Goal: Task Accomplishment & Management: Use online tool/utility

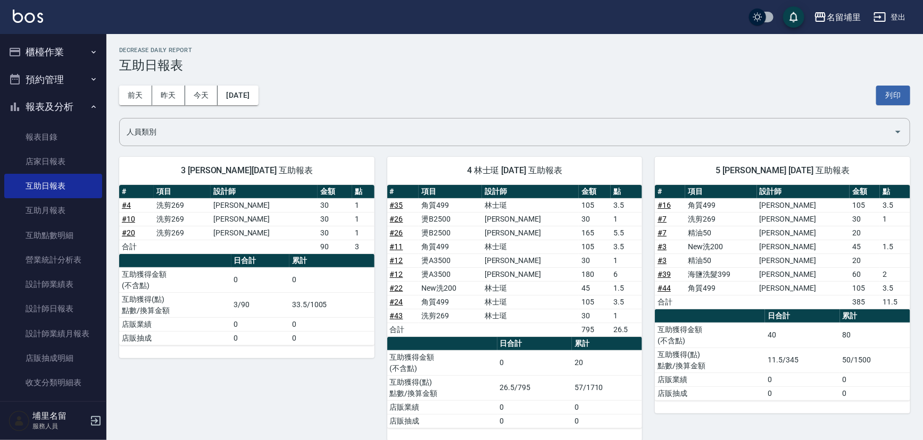
drag, startPoint x: 0, startPoint y: 0, endPoint x: 39, endPoint y: 53, distance: 66.2
click at [39, 53] on button "櫃檯作業" at bounding box center [53, 52] width 98 height 28
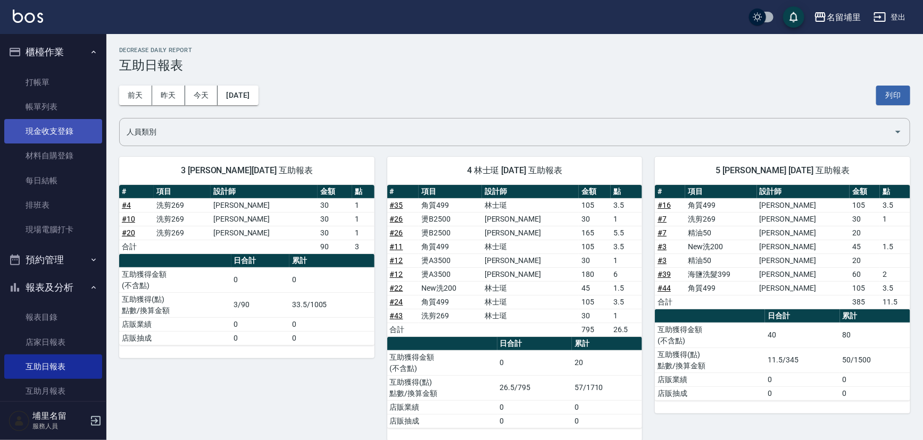
click at [68, 135] on link "現金收支登錄" at bounding box center [53, 131] width 98 height 24
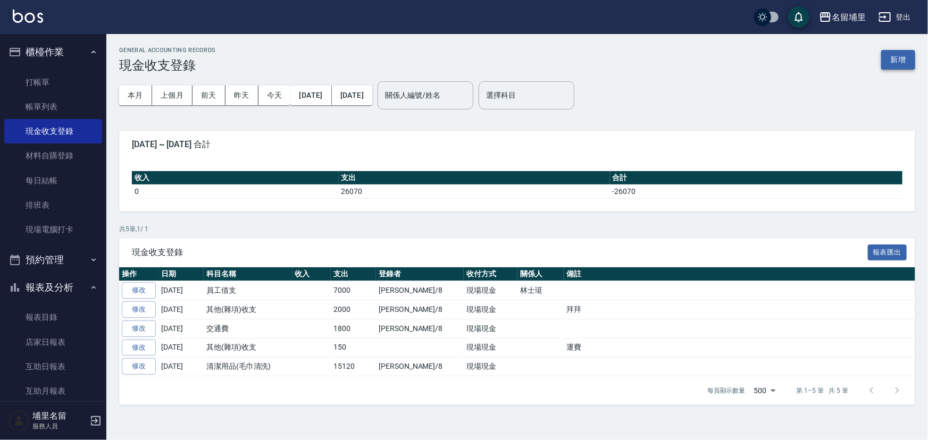
click at [907, 57] on button "新增" at bounding box center [898, 60] width 34 height 20
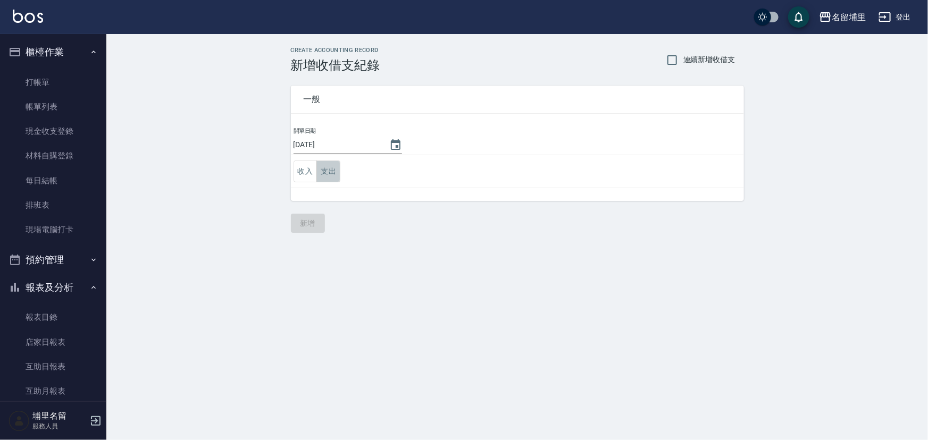
click at [332, 169] on button "支出" at bounding box center [328, 172] width 24 height 22
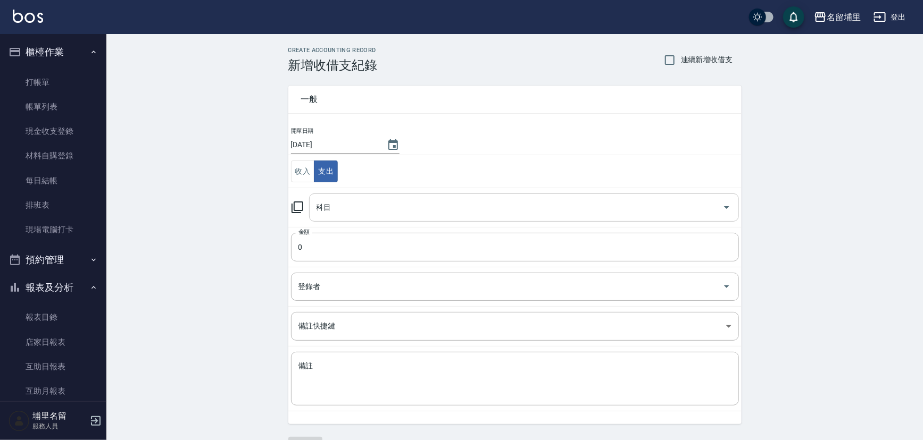
click at [365, 208] on input "科目" at bounding box center [516, 207] width 404 height 19
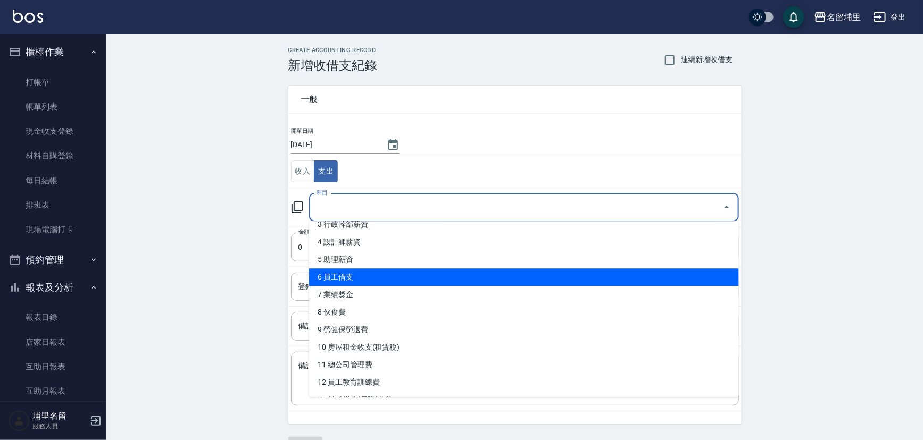
scroll to position [96, 0]
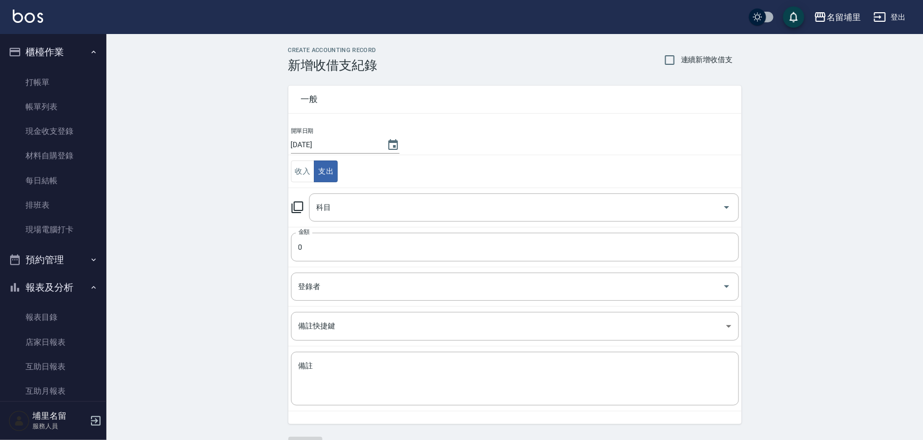
click at [234, 315] on div "CREATE ACCOUNTING RECORD 新增收借支紀錄 連續新增收借支 一般 開單日期 [DATE] 收入 支出 科目 科目 金額 0 金額 登錄者…" at bounding box center [514, 252] width 816 height 436
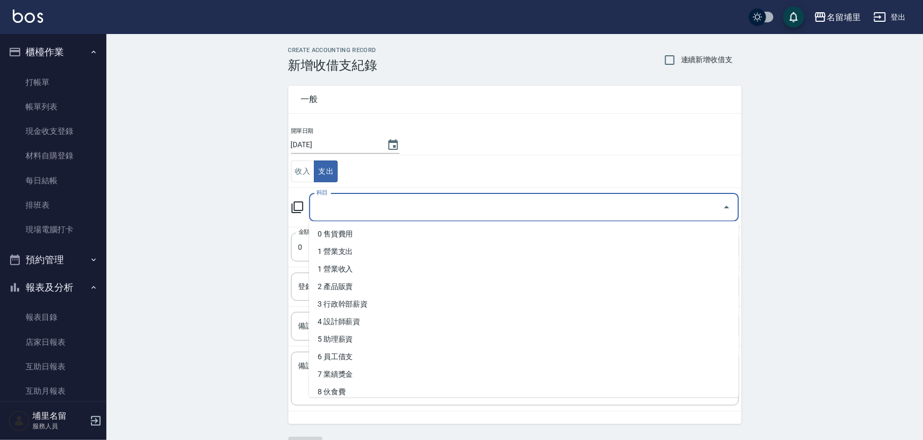
click at [379, 215] on input "科目" at bounding box center [516, 207] width 404 height 19
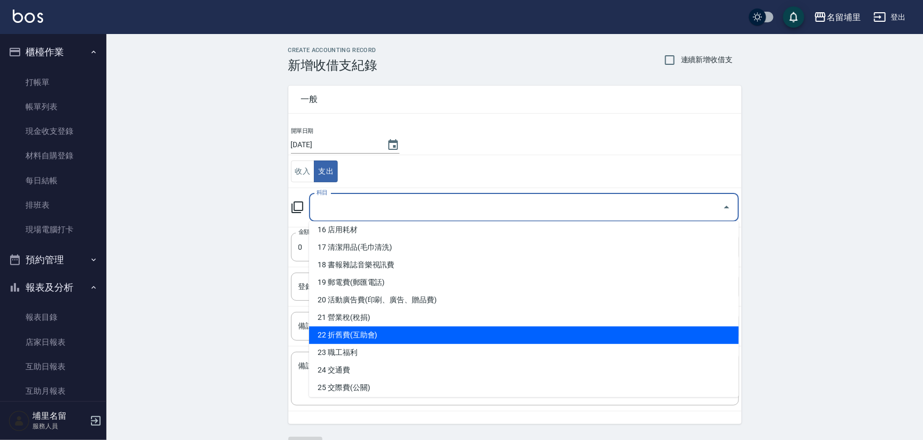
scroll to position [338, 0]
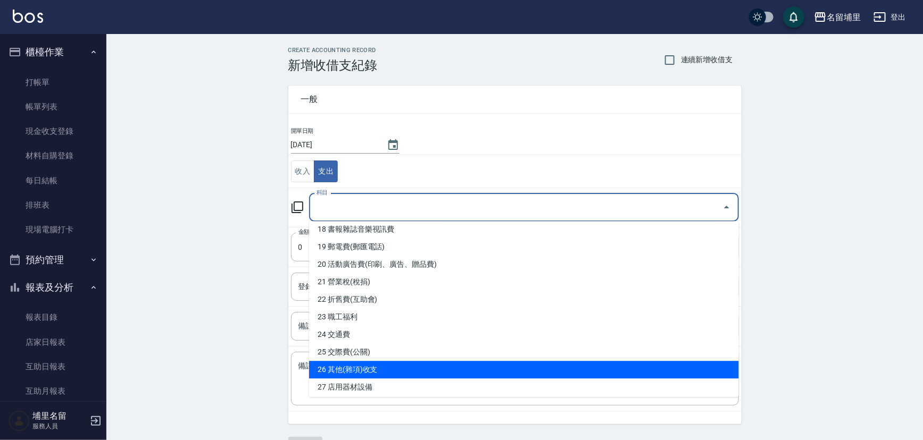
click at [396, 367] on li "26 其他(雜項)收支" at bounding box center [524, 370] width 430 height 18
type input "26 其他(雜項)收支"
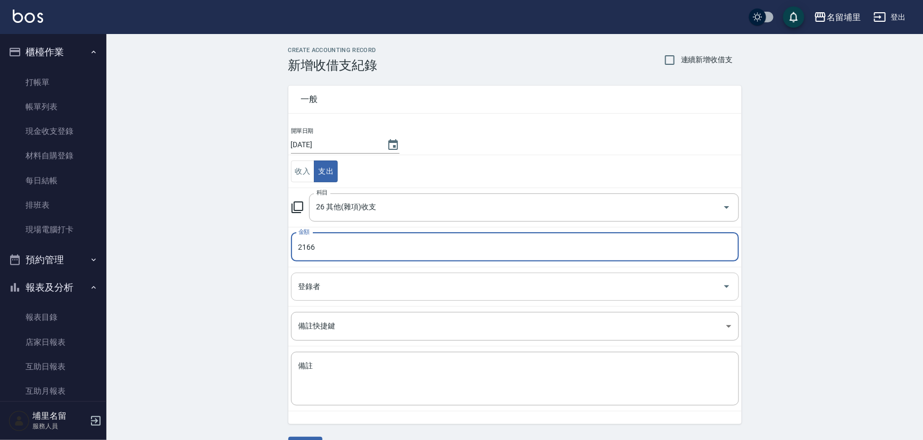
type input "2166"
click at [378, 292] on input "登錄者" at bounding box center [507, 287] width 422 height 19
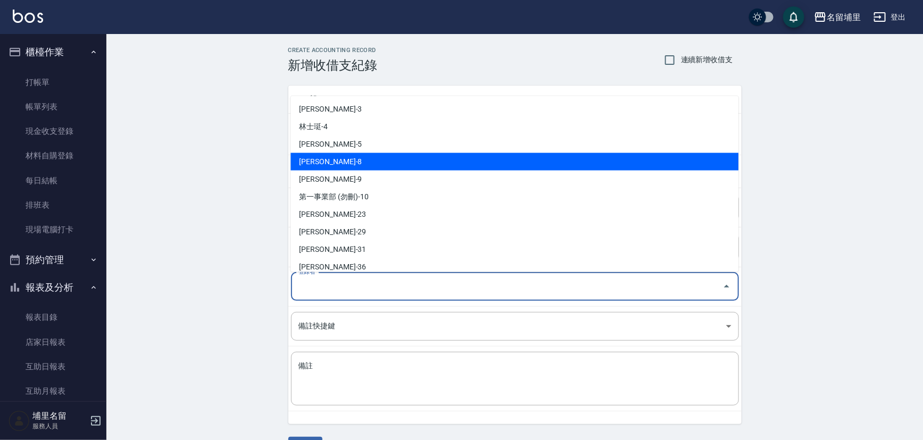
click at [365, 160] on li "[PERSON_NAME]-8" at bounding box center [514, 162] width 448 height 18
type input "[PERSON_NAME]-8"
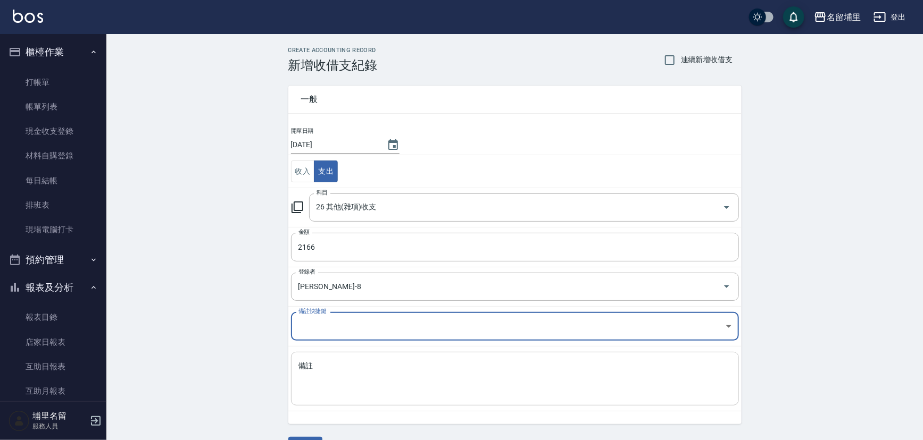
click at [348, 383] on textarea "備註" at bounding box center [514, 379] width 433 height 36
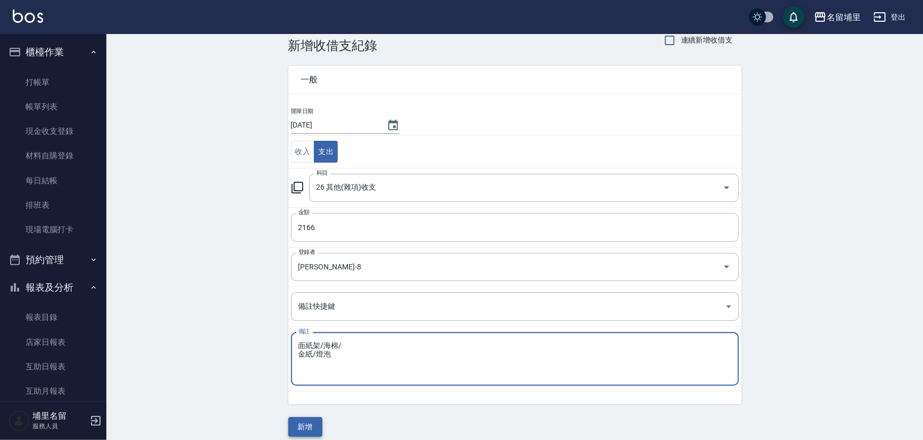
scroll to position [28, 0]
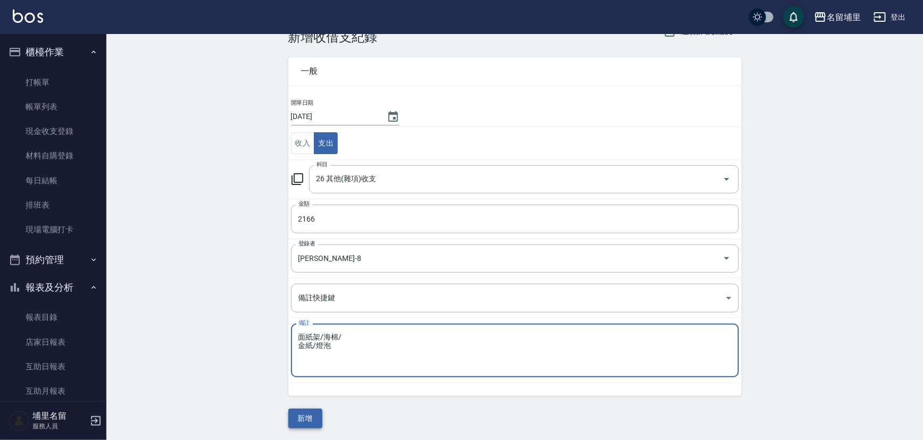
type textarea "面紙架/海棉/ 金紙/燈泡"
click at [303, 416] on button "新增" at bounding box center [305, 419] width 34 height 20
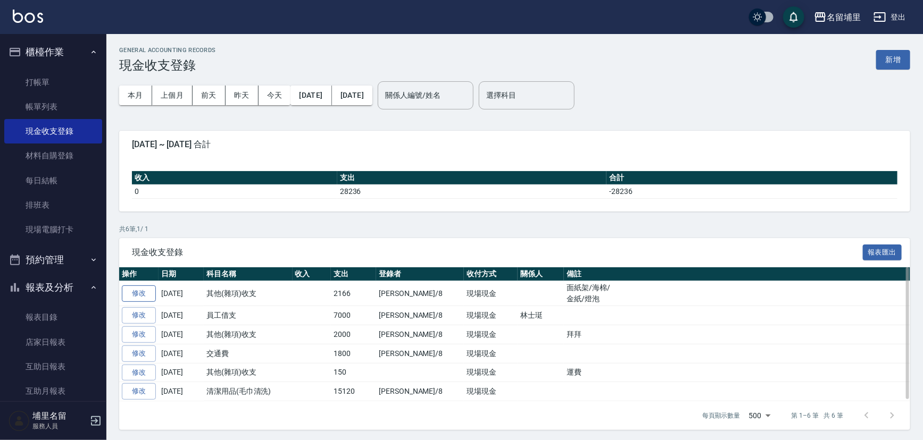
click at [135, 295] on link "修改" at bounding box center [139, 294] width 34 height 16
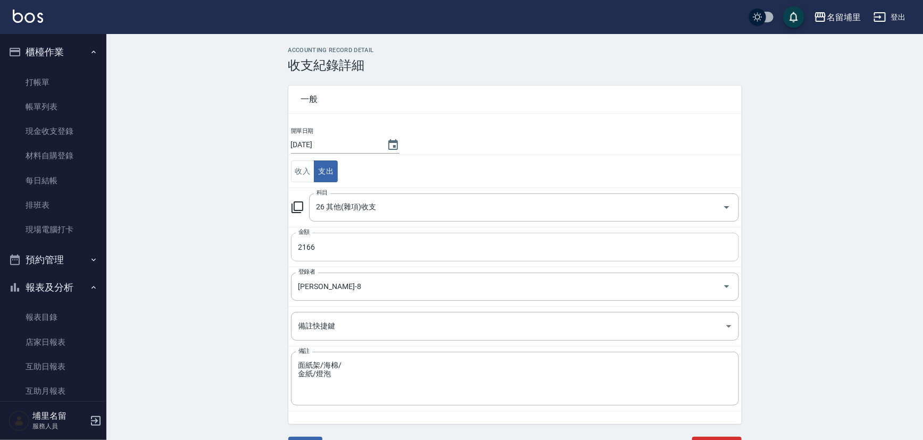
click at [365, 247] on input "2166" at bounding box center [515, 247] width 448 height 29
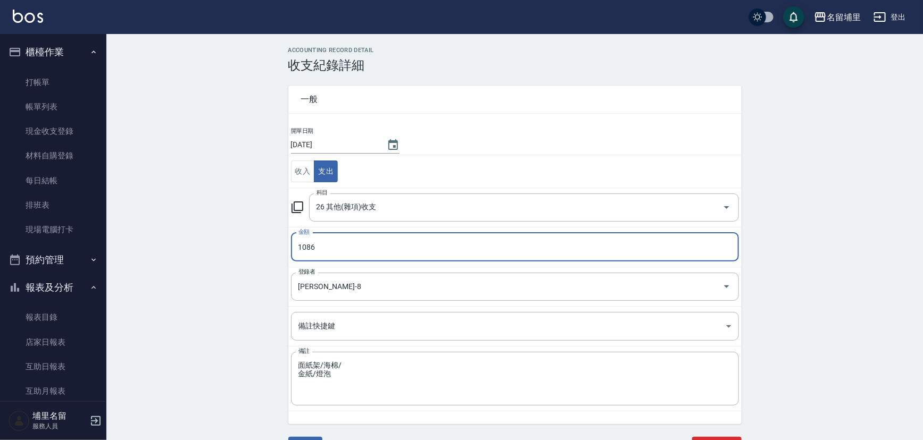
type input "1086"
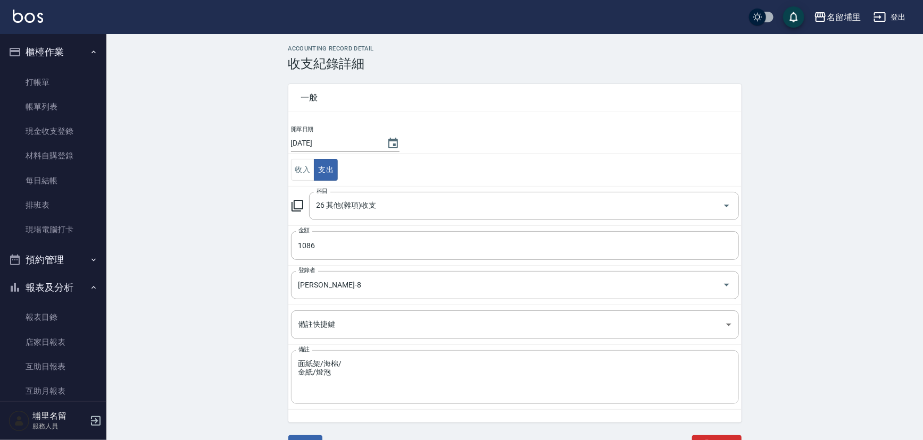
scroll to position [15, 0]
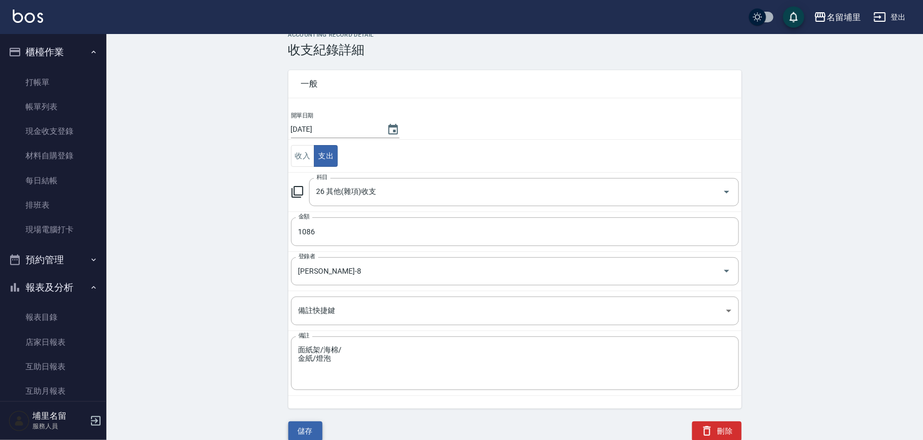
click at [316, 431] on button "儲存" at bounding box center [305, 432] width 34 height 20
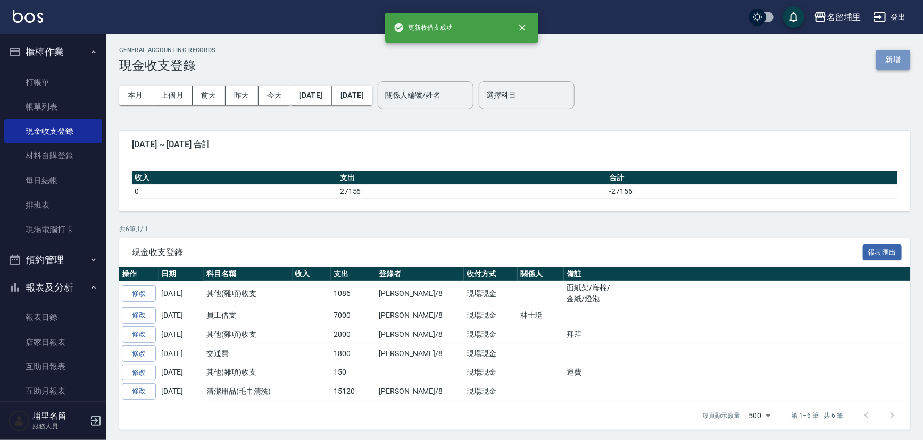
click at [882, 56] on button "新增" at bounding box center [893, 60] width 34 height 20
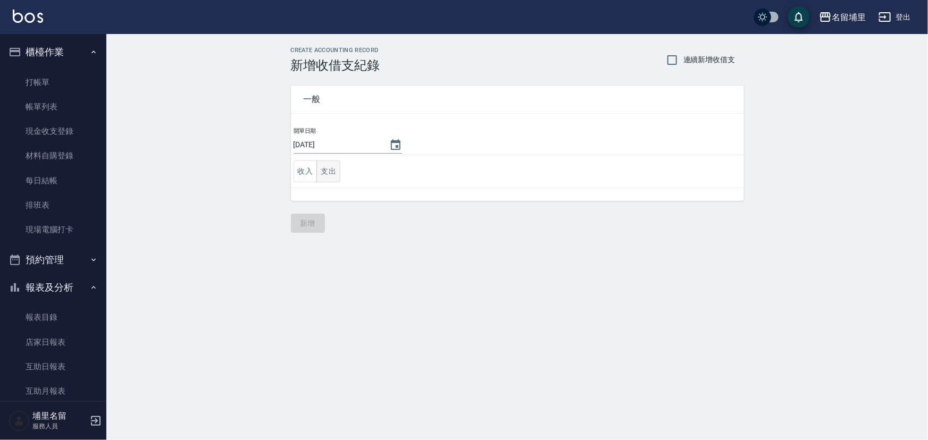
click at [336, 177] on button "支出" at bounding box center [328, 172] width 24 height 22
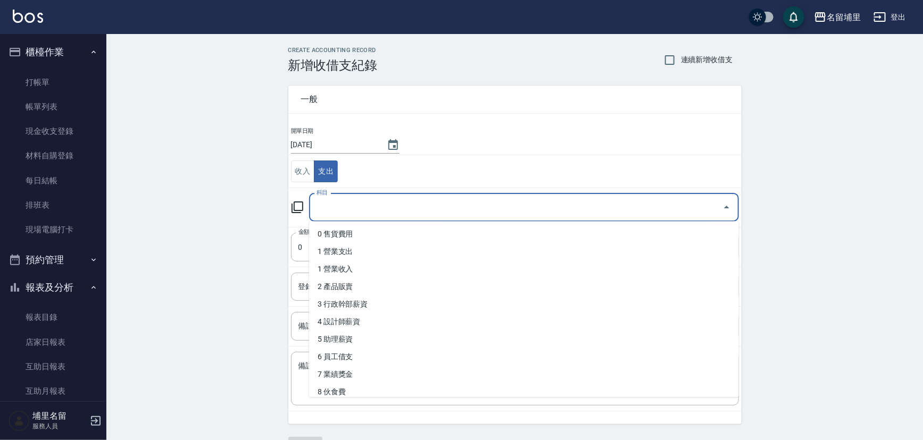
click at [365, 209] on input "科目" at bounding box center [516, 207] width 404 height 19
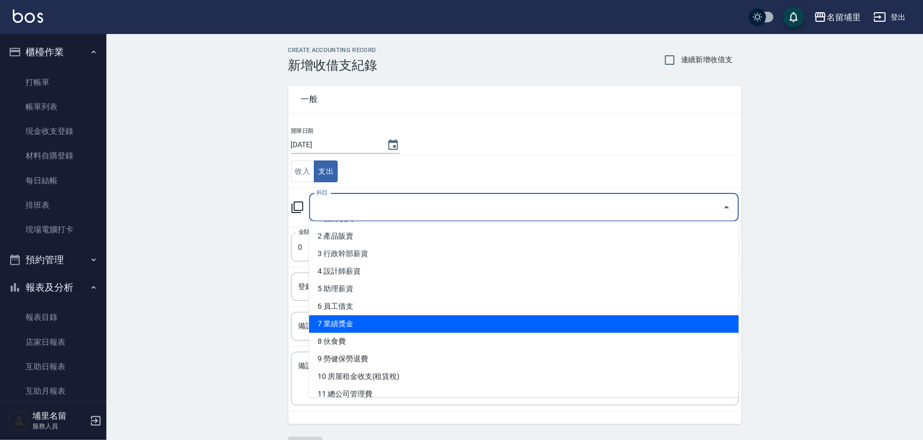
click at [388, 321] on li "7 業績獎金" at bounding box center [524, 324] width 430 height 18
type input "7 業績獎金"
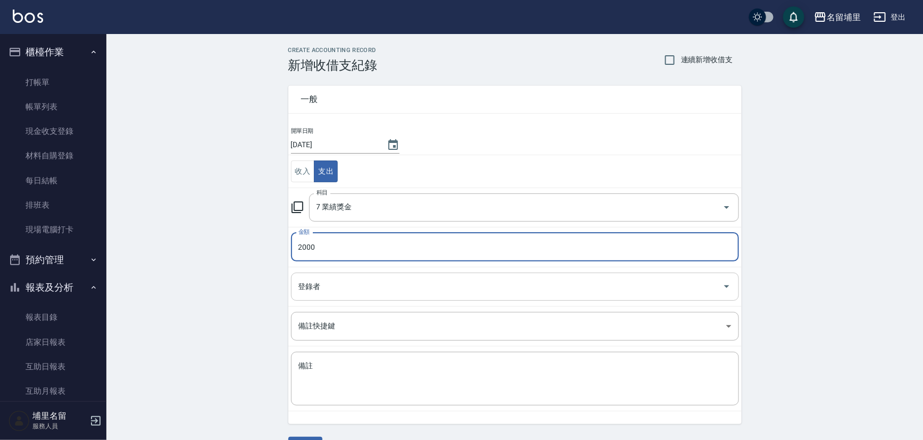
type input "2000"
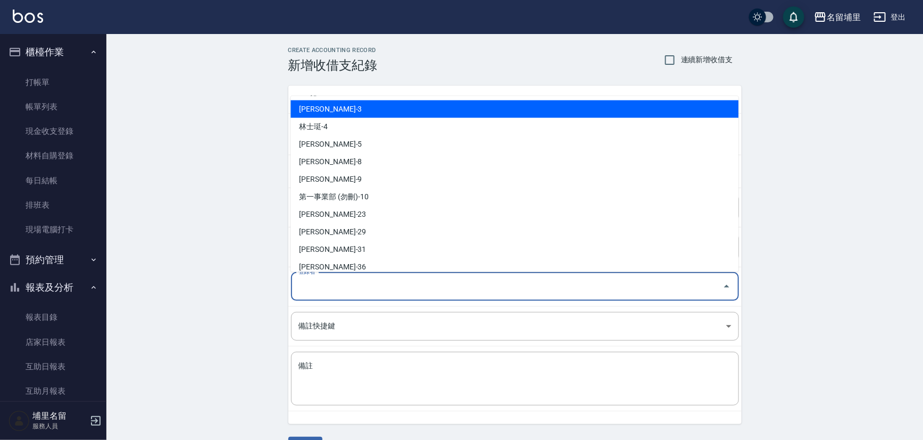
click at [354, 290] on input "登錄者" at bounding box center [507, 287] width 422 height 19
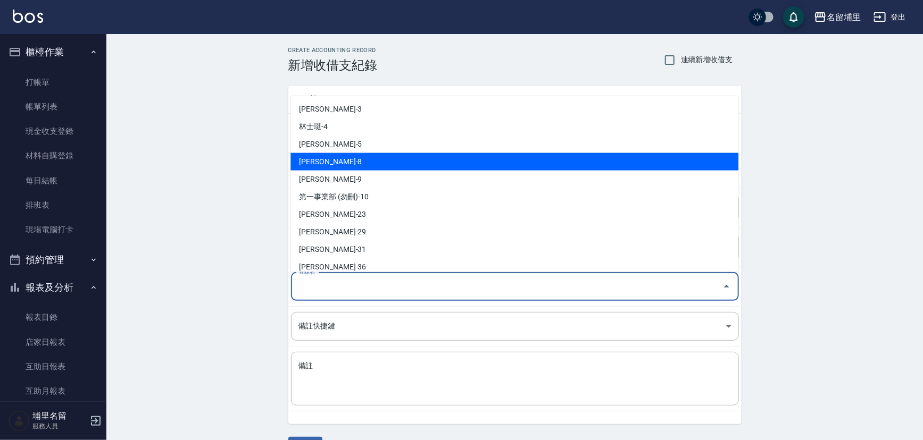
click at [339, 165] on li "[PERSON_NAME]-8" at bounding box center [514, 162] width 448 height 18
type input "[PERSON_NAME]-8"
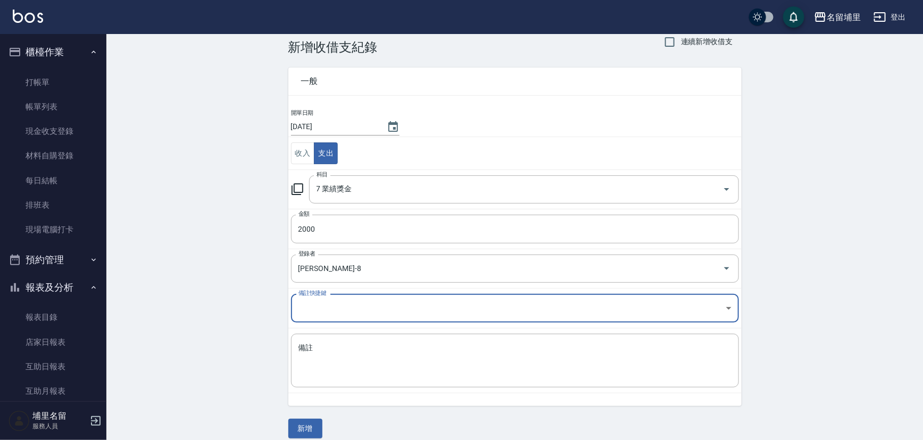
scroll to position [28, 0]
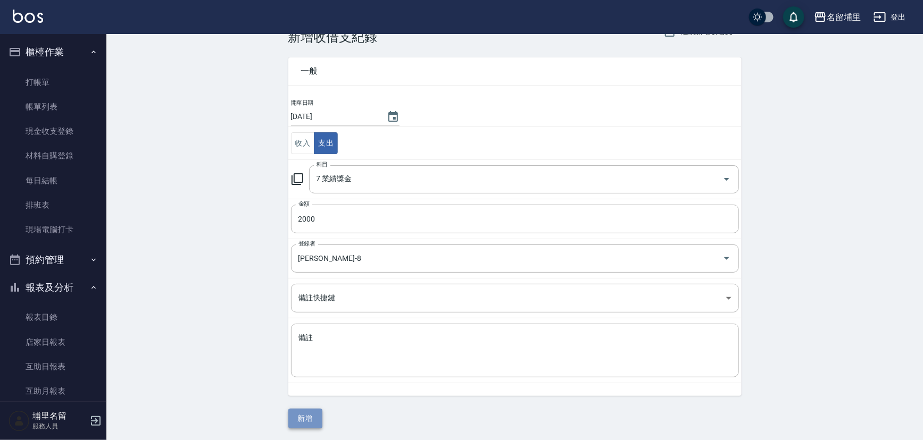
click at [297, 415] on button "新增" at bounding box center [305, 419] width 34 height 20
